Goal: Transaction & Acquisition: Purchase product/service

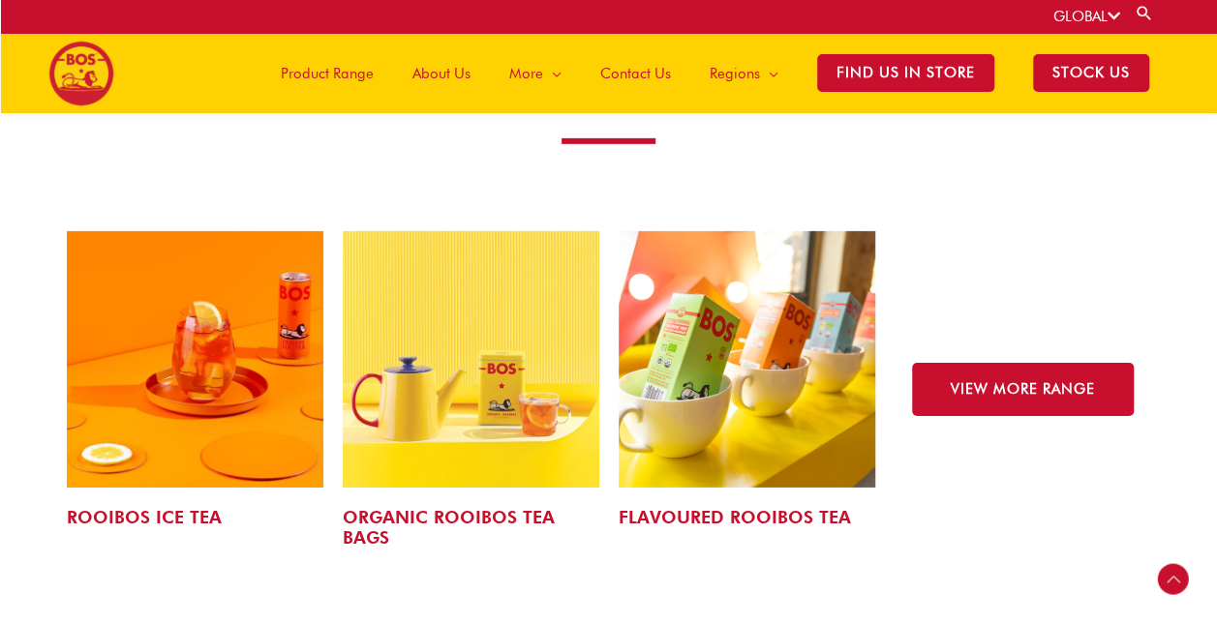
scroll to position [2784, 0]
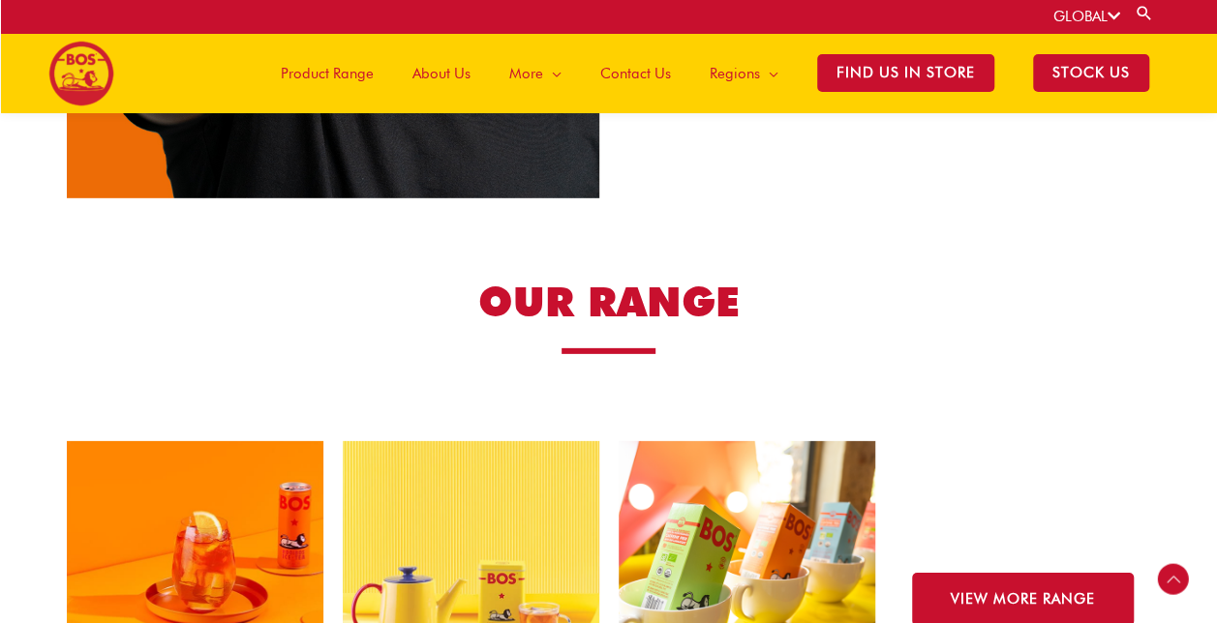
click at [337, 73] on span "Product Range" at bounding box center [327, 74] width 93 height 58
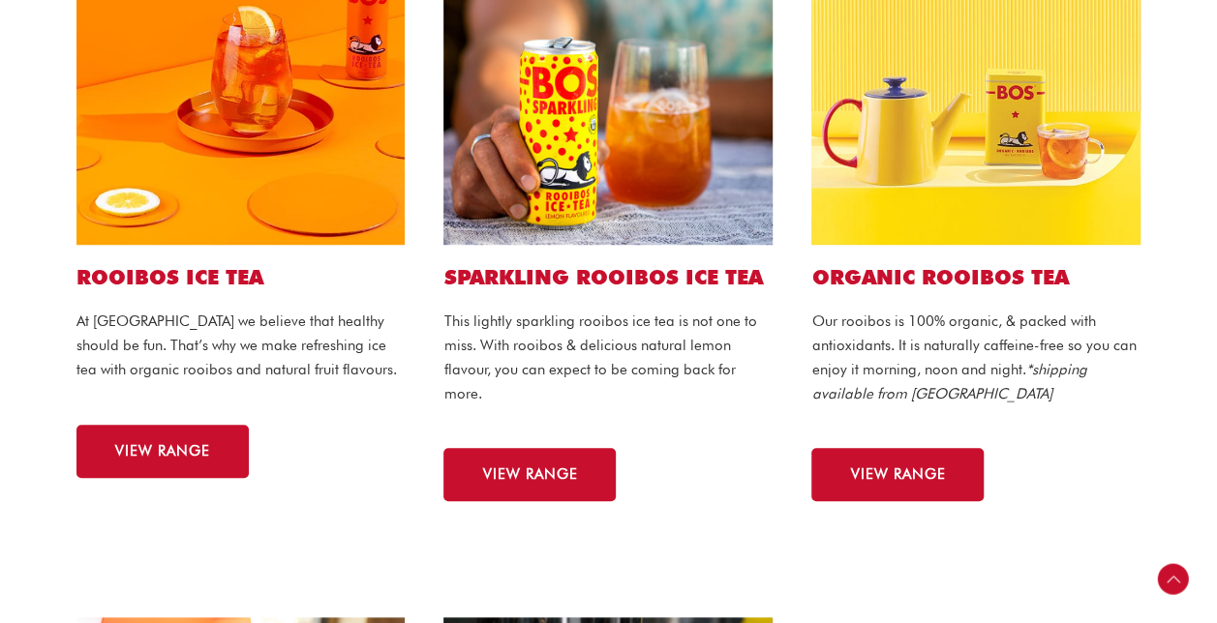
scroll to position [581, 0]
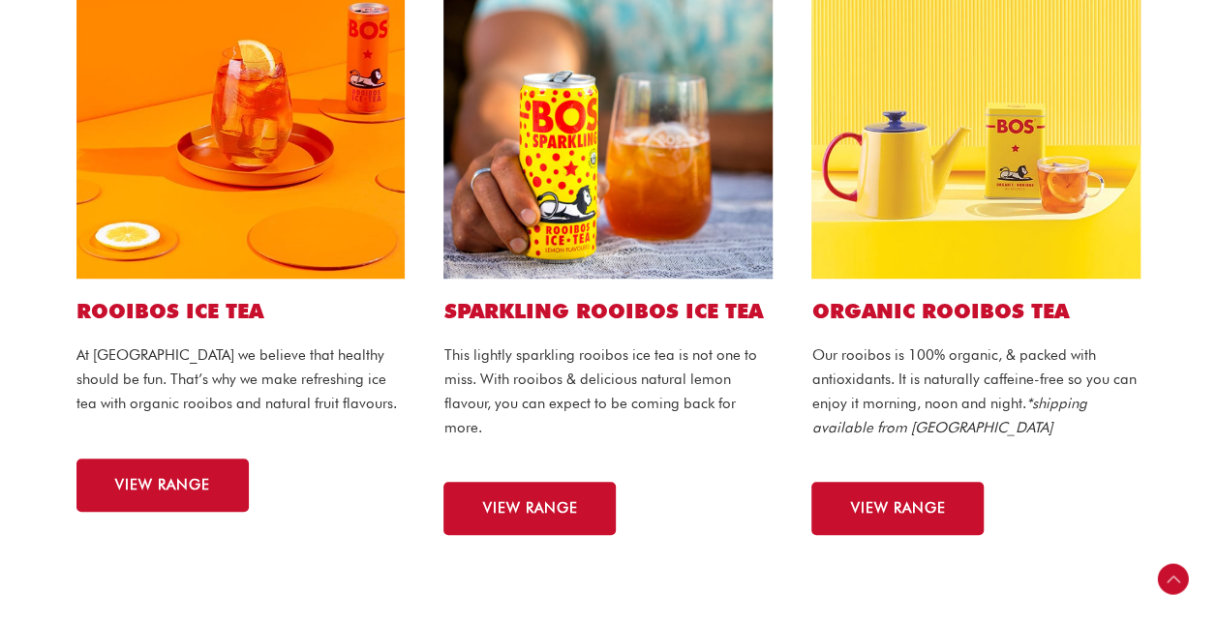
click at [161, 192] on img at bounding box center [240, 114] width 329 height 329
click at [160, 303] on h2 "ROOIBOS ICE TEA" at bounding box center [240, 311] width 329 height 26
click at [188, 207] on img at bounding box center [240, 114] width 329 height 329
click at [141, 564] on div "WHAT WE MAKE ROOIBOS ICE TEA At BOS we believe that healthy should be fun. That…" at bounding box center [608, 403] width 1217 height 1709
click at [151, 485] on span "VIEW RANGE" at bounding box center [162, 485] width 95 height 15
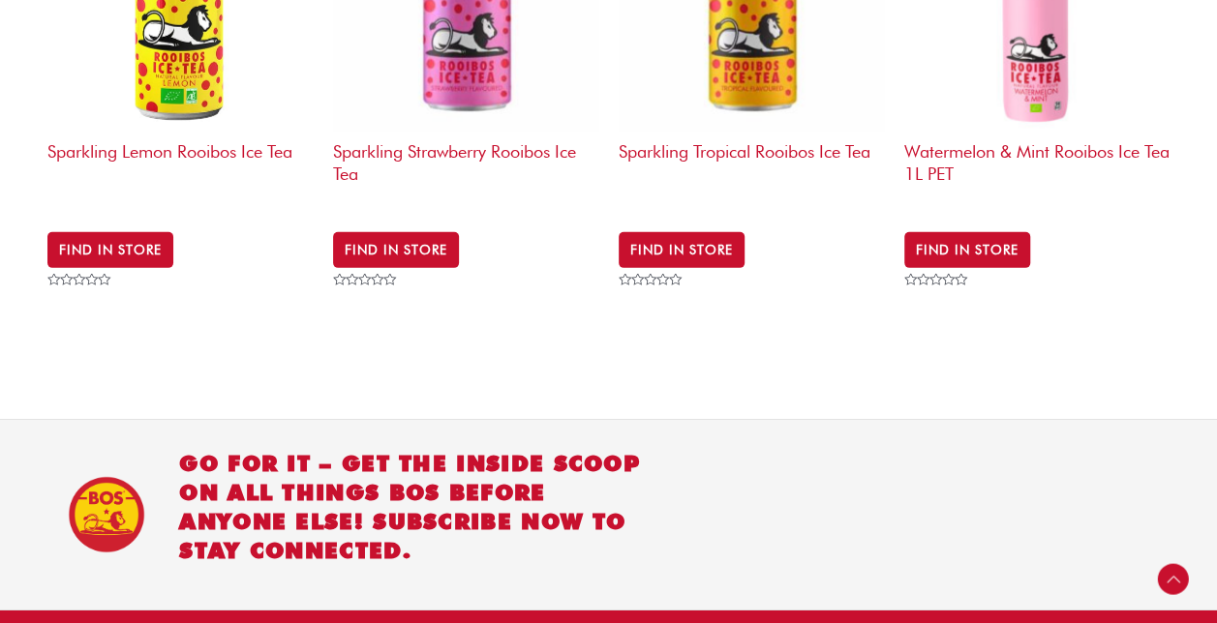
scroll to position [2701, 0]
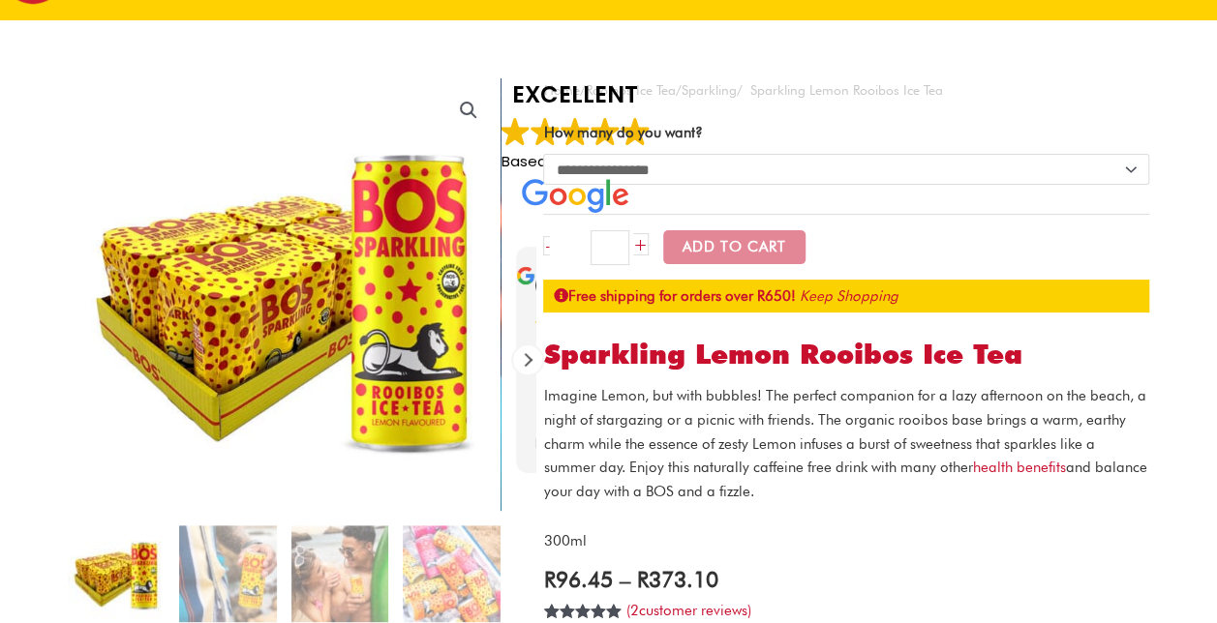
scroll to position [290, 0]
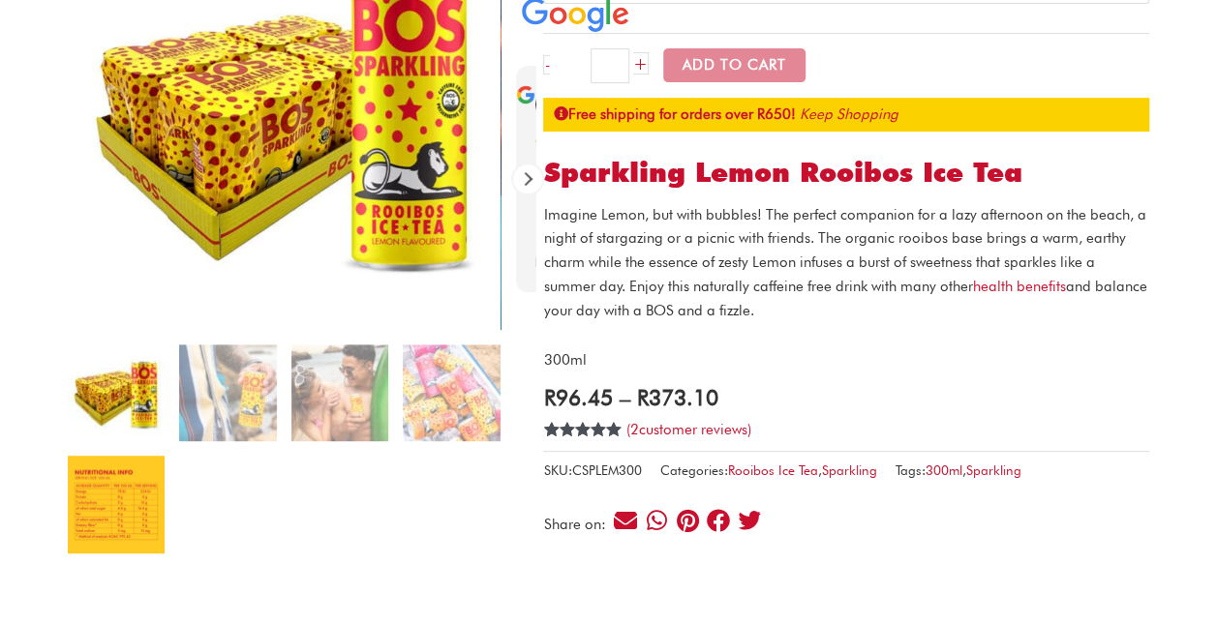
click at [132, 522] on img at bounding box center [116, 504] width 97 height 97
